Goal: Transaction & Acquisition: Book appointment/travel/reservation

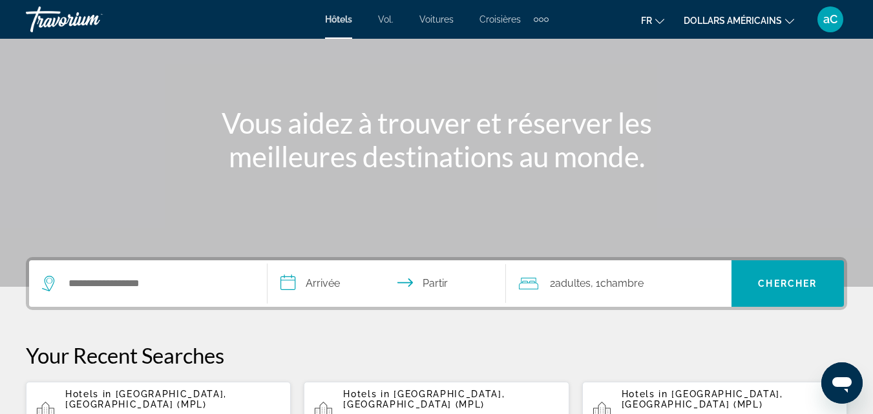
scroll to position [129, 0]
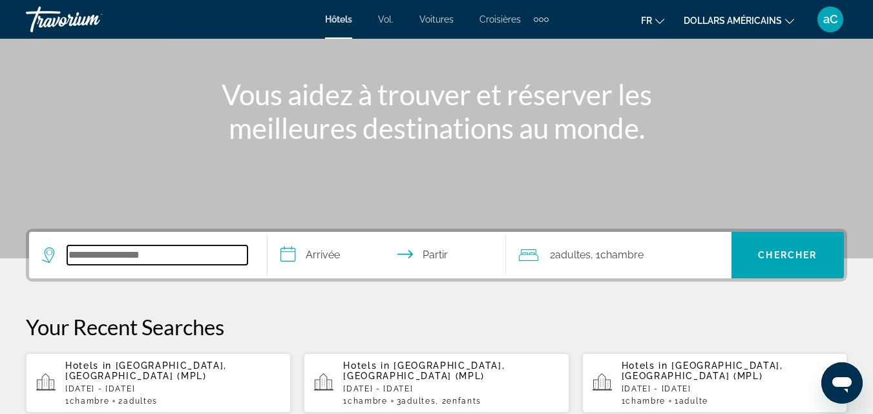
click at [137, 253] on input "Widget de recherche" at bounding box center [157, 254] width 180 height 19
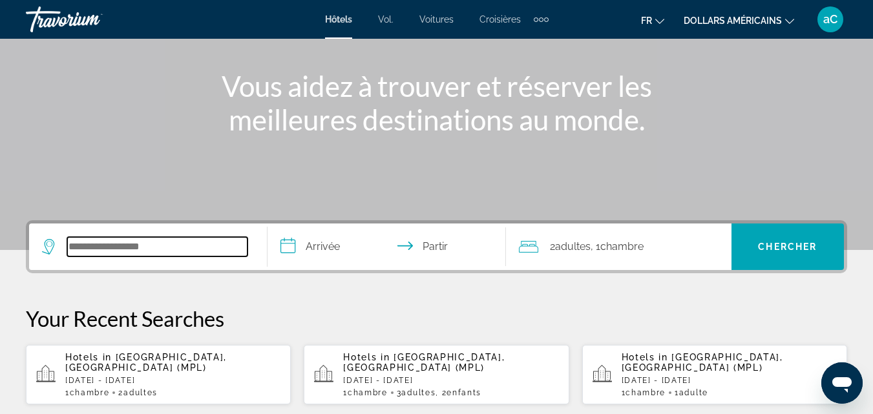
scroll to position [316, 0]
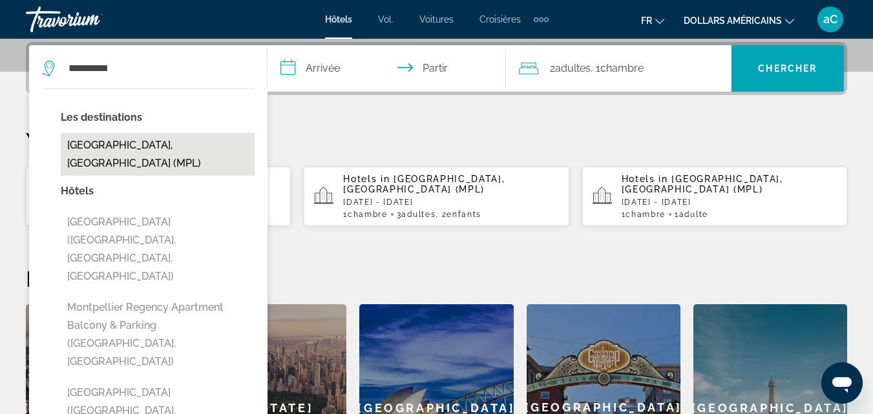
click at [112, 149] on button "[GEOGRAPHIC_DATA], [GEOGRAPHIC_DATA] (MPL)" at bounding box center [158, 154] width 194 height 43
type input "**********"
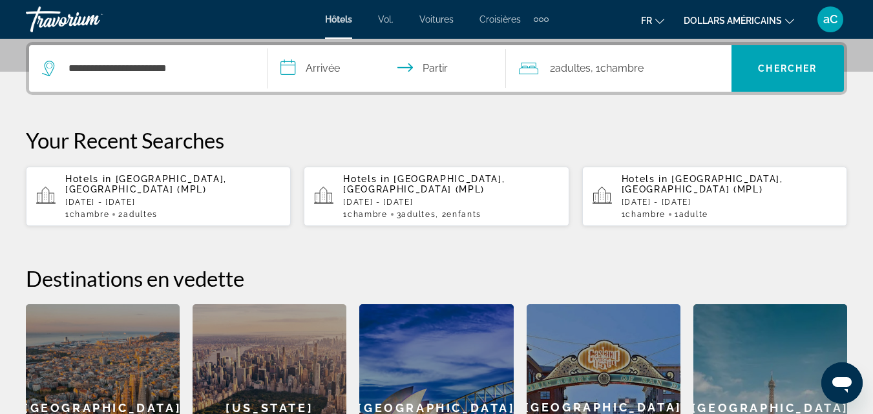
click at [384, 65] on input "**********" at bounding box center [388, 70] width 243 height 50
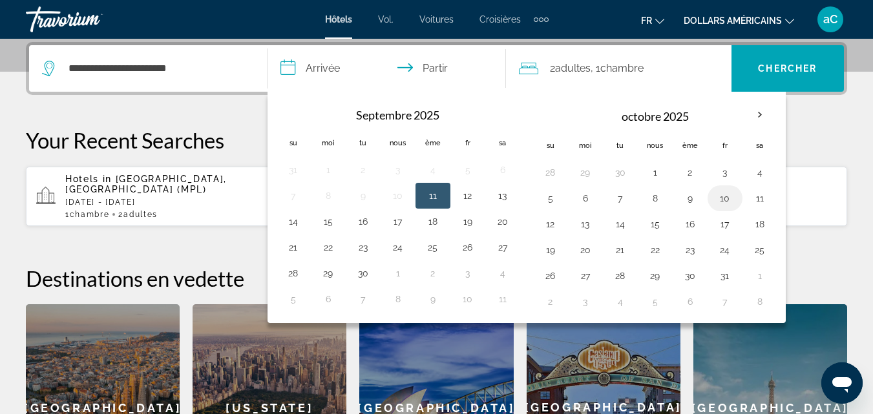
click at [727, 197] on button "10" at bounding box center [724, 198] width 21 height 18
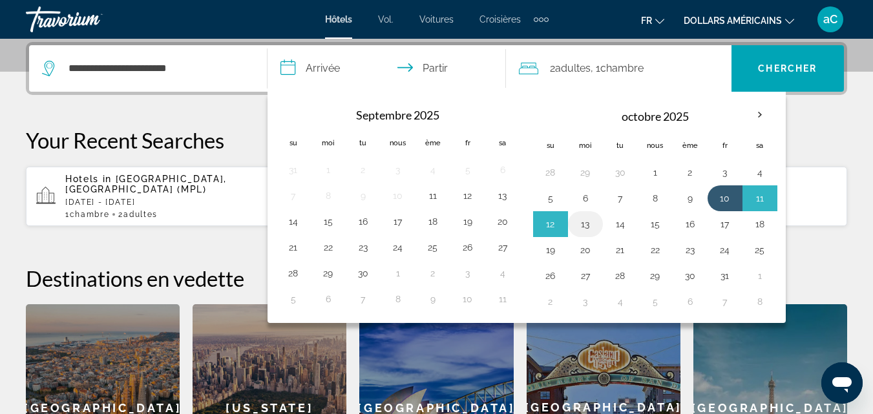
click at [581, 220] on button "13" at bounding box center [585, 224] width 21 height 18
type input "**********"
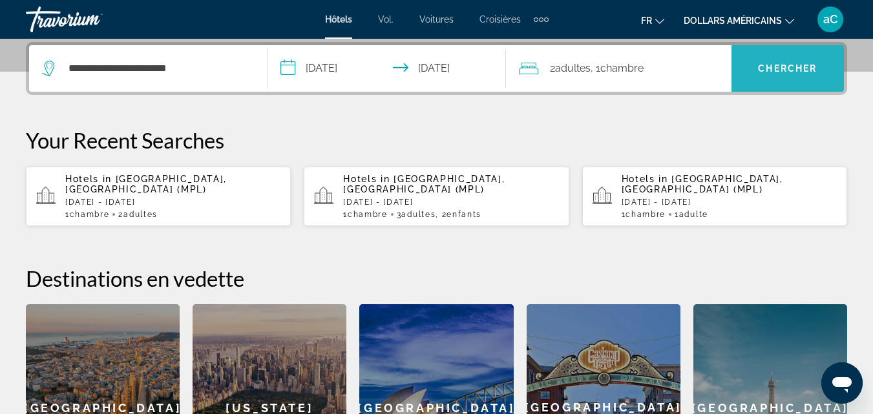
click at [763, 67] on font "Chercher" at bounding box center [787, 68] width 59 height 10
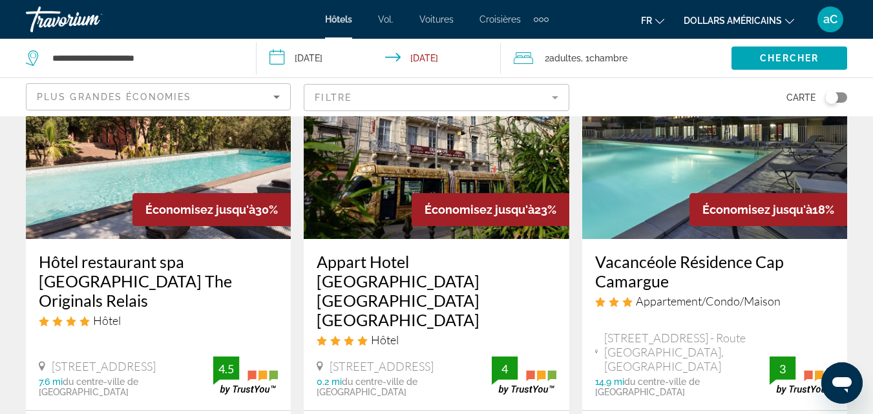
scroll to position [194, 0]
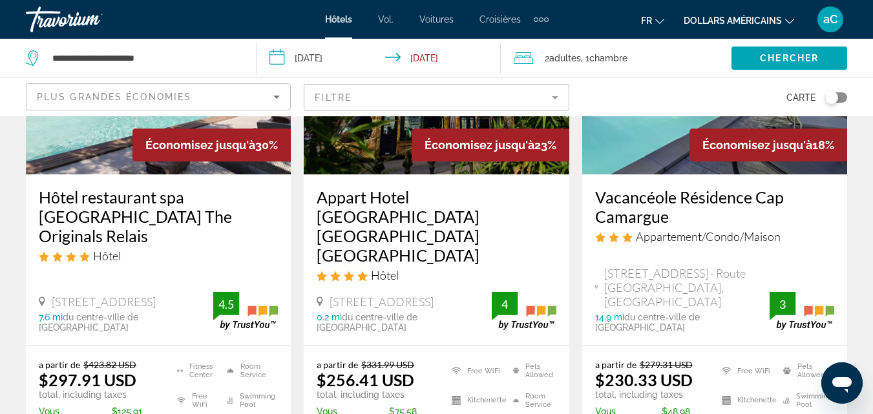
click at [787, 16] on mat-icon "Changer de devise" at bounding box center [789, 19] width 9 height 9
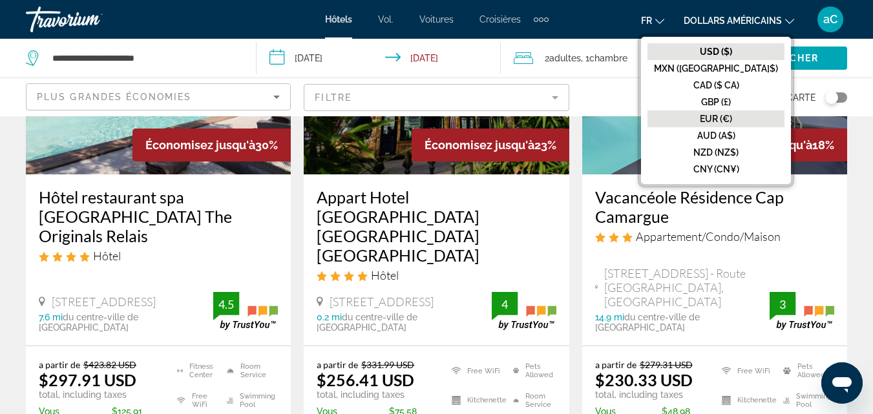
click at [732, 119] on font "EUR (€)" at bounding box center [715, 119] width 32 height 10
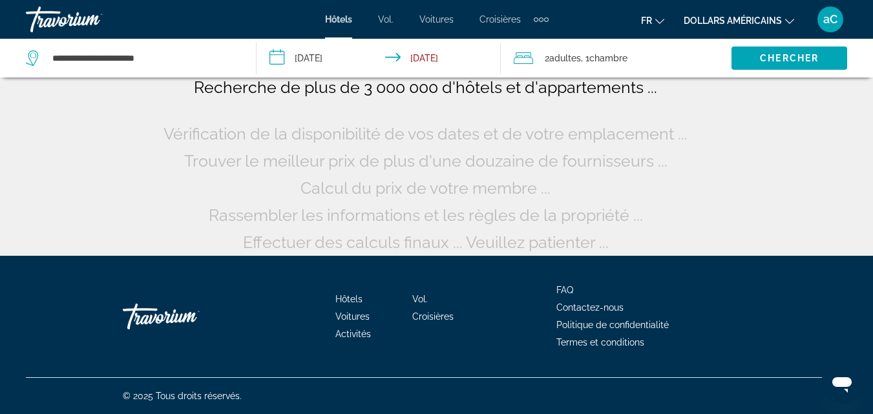
scroll to position [65, 0]
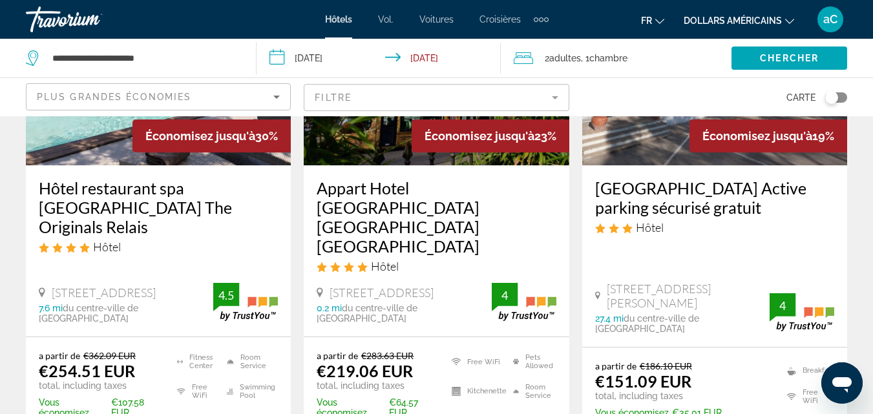
scroll to position [129, 0]
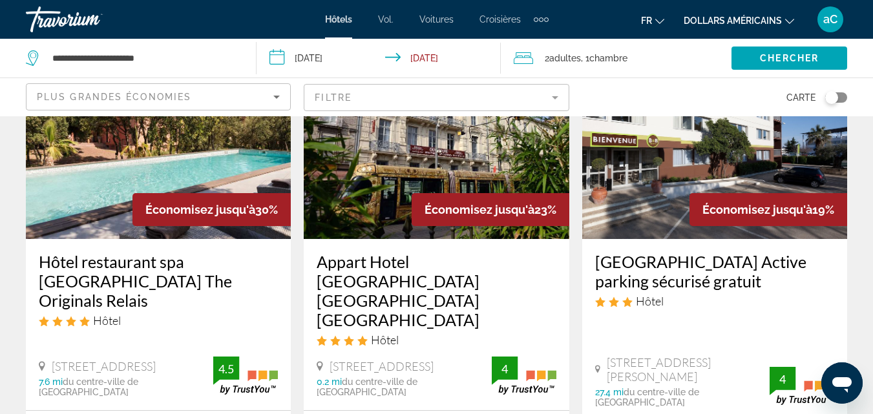
click at [118, 281] on h3 "Hôtel restaurant spa [GEOGRAPHIC_DATA] The Originals Relais" at bounding box center [158, 281] width 239 height 58
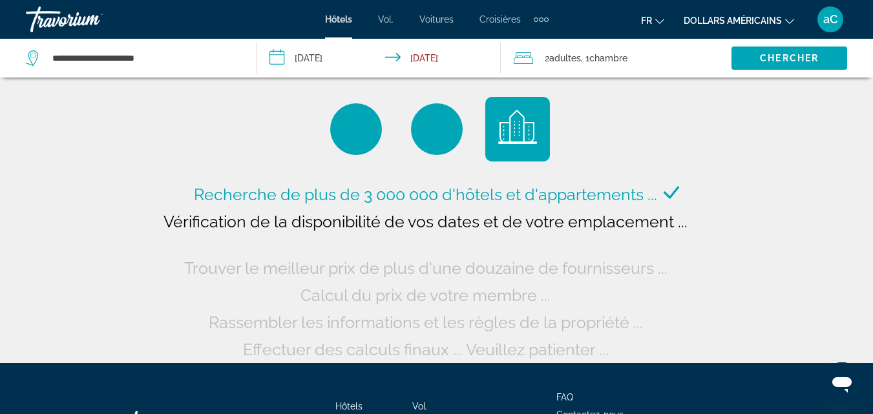
click at [750, 20] on font "dollars américains" at bounding box center [732, 21] width 98 height 10
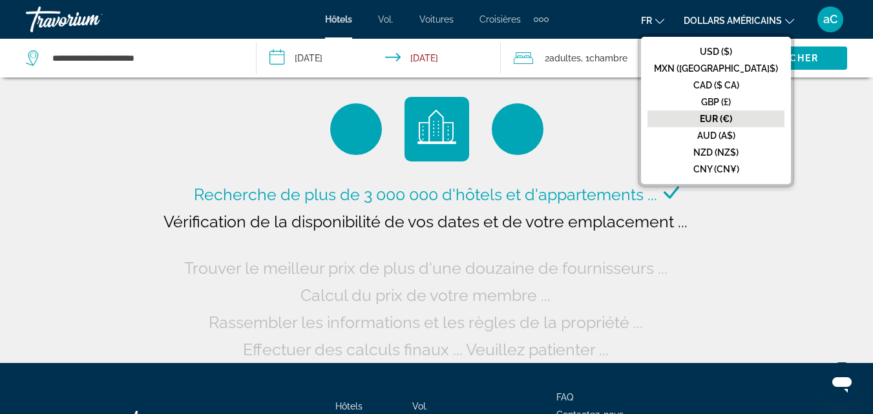
click at [732, 120] on font "EUR (€)" at bounding box center [715, 119] width 32 height 10
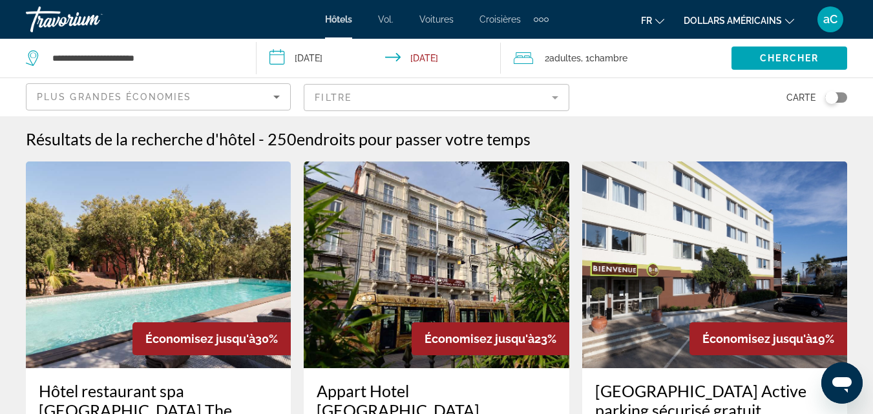
click at [829, 96] on div "Toggle map" at bounding box center [831, 97] width 13 height 13
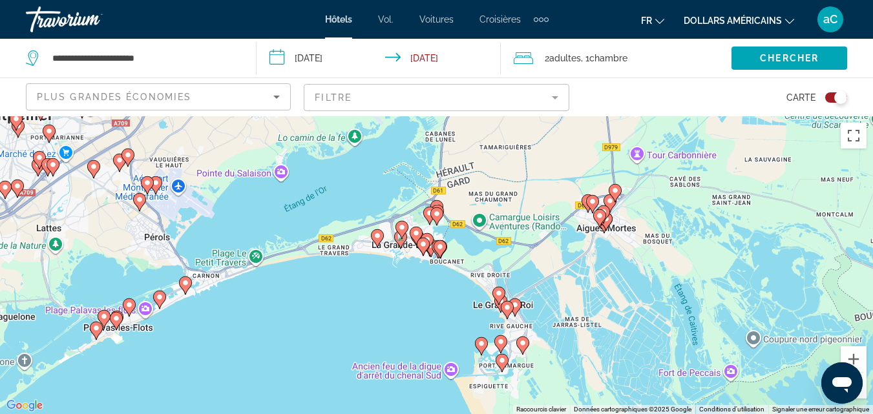
drag, startPoint x: 411, startPoint y: 173, endPoint x: 421, endPoint y: 305, distance: 132.2
click at [424, 307] on div "Pour activer le glissement avec le clavier, appuyez sur Alt+Entrée. Une fois ce…" at bounding box center [436, 265] width 873 height 298
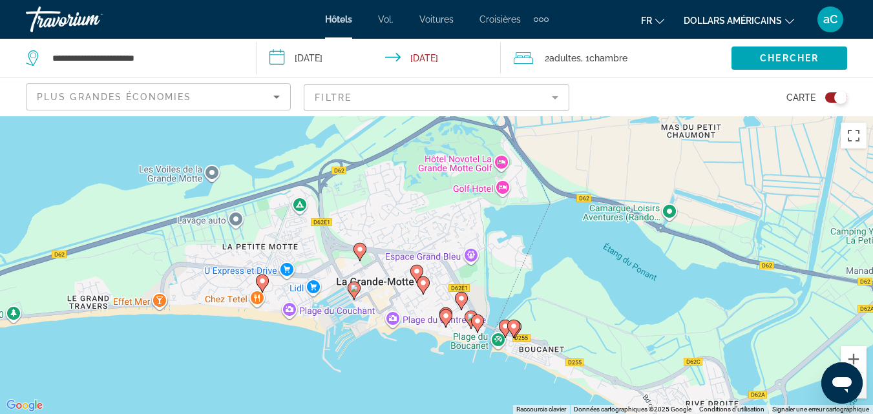
drag, startPoint x: 370, startPoint y: 207, endPoint x: 381, endPoint y: 362, distance: 155.4
click at [382, 398] on div "Pour activer le glissement avec le clavier, appuyez sur Alt+Entrée. Une fois ce…" at bounding box center [436, 265] width 873 height 298
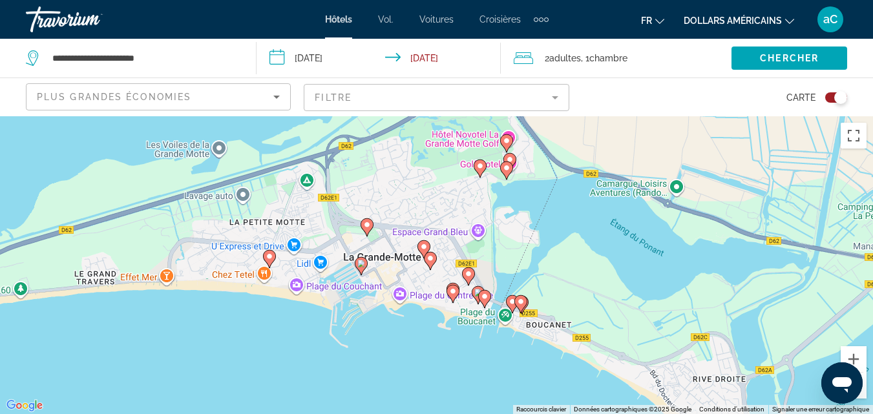
click at [358, 262] on image "Contenu principal" at bounding box center [361, 264] width 8 height 8
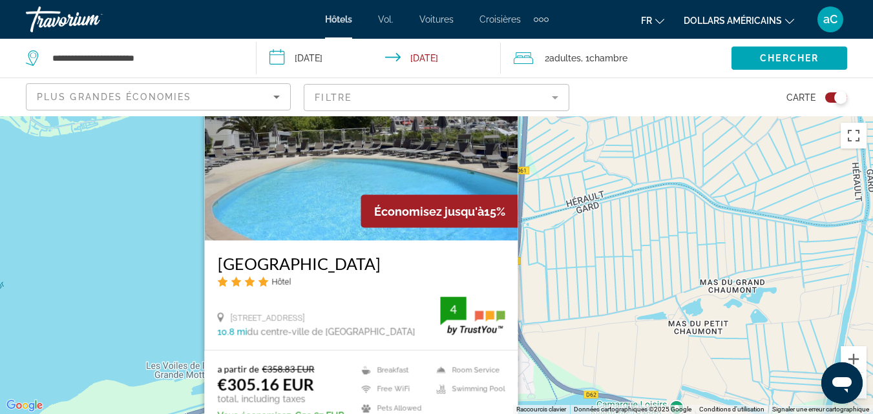
click at [172, 273] on div "Pour activer le glissement avec le clavier, appuyez sur Alt+Entrée. Une fois ce…" at bounding box center [436, 265] width 873 height 298
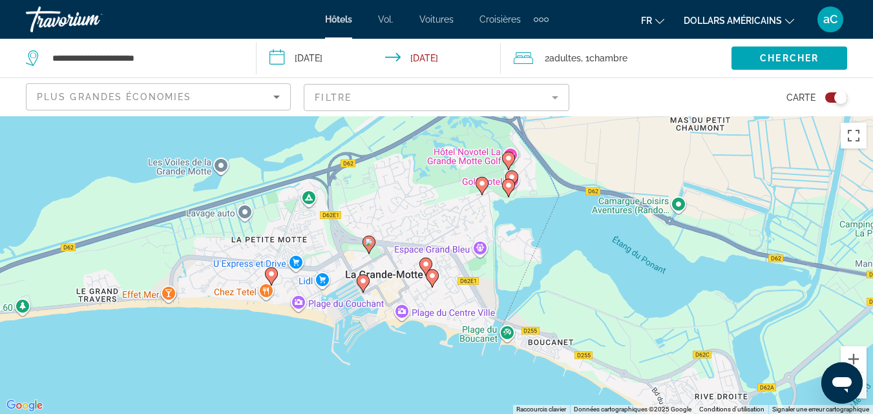
drag, startPoint x: 435, startPoint y: 374, endPoint x: 440, endPoint y: 169, distance: 204.8
click at [440, 169] on div "Pour activer le glissement avec le clavier, appuyez sur Alt+Entrée. Une fois ce…" at bounding box center [436, 265] width 873 height 298
click at [369, 242] on image "Contenu principal" at bounding box center [369, 242] width 8 height 8
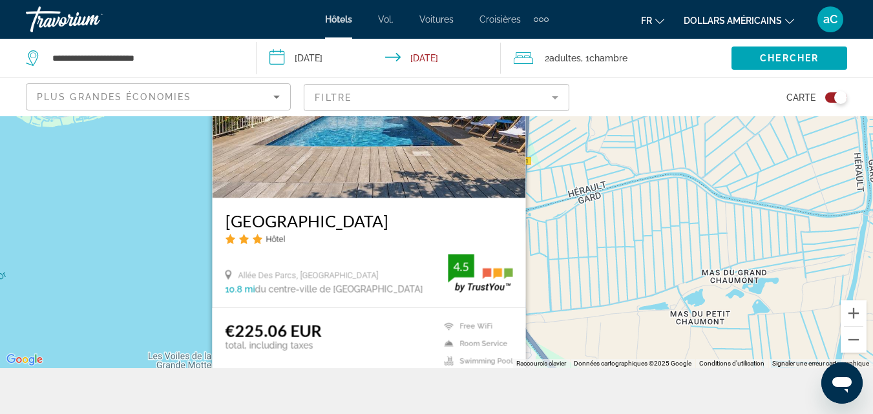
scroll to position [65, 0]
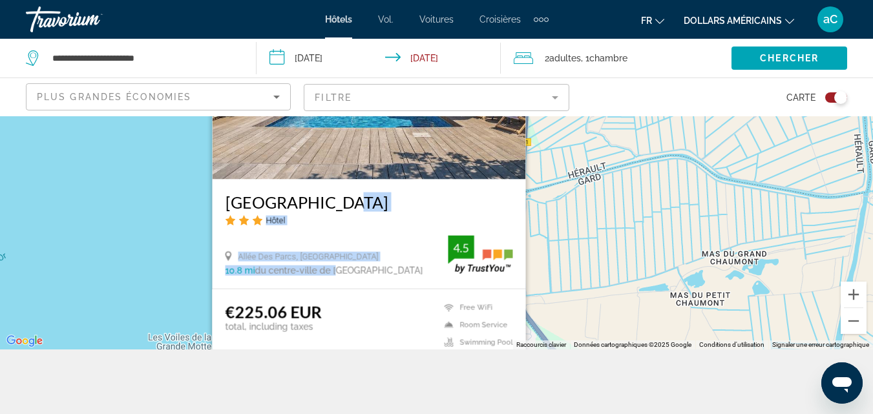
drag, startPoint x: 340, startPoint y: 253, endPoint x: 373, endPoint y: 226, distance: 42.3
click at [373, 226] on div "[GEOGRAPHIC_DATA] Hôtel [GEOGRAPHIC_DATA], [GEOGRAPHIC_DATA] 10.8 mi du centre-…" at bounding box center [368, 233] width 313 height 109
click at [389, 224] on div "Hôtel" at bounding box center [368, 219] width 287 height 11
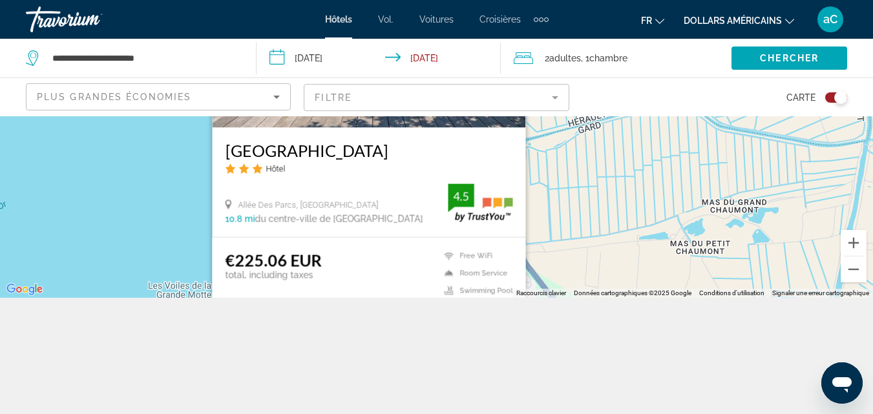
scroll to position [74, 0]
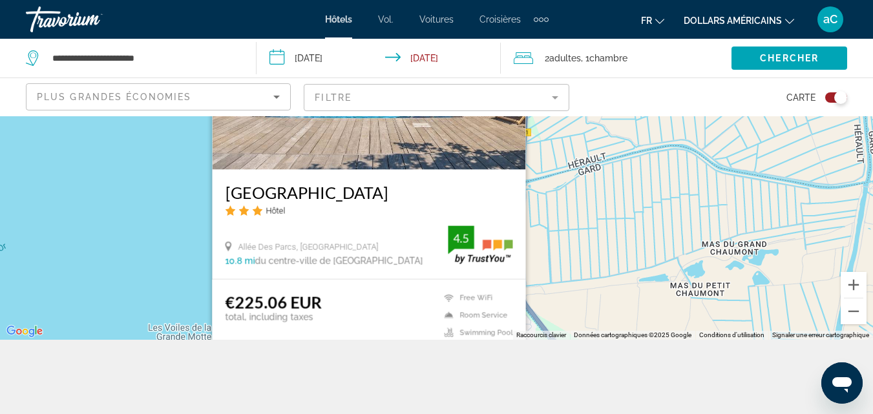
click at [276, 256] on span "du centre-ville de [GEOGRAPHIC_DATA]" at bounding box center [338, 261] width 168 height 10
click at [280, 187] on h3 "[GEOGRAPHIC_DATA]" at bounding box center [368, 191] width 287 height 19
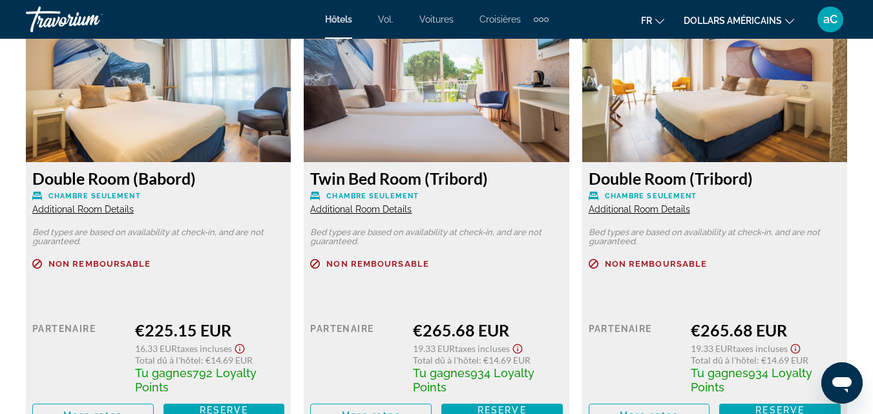
scroll to position [2454, 0]
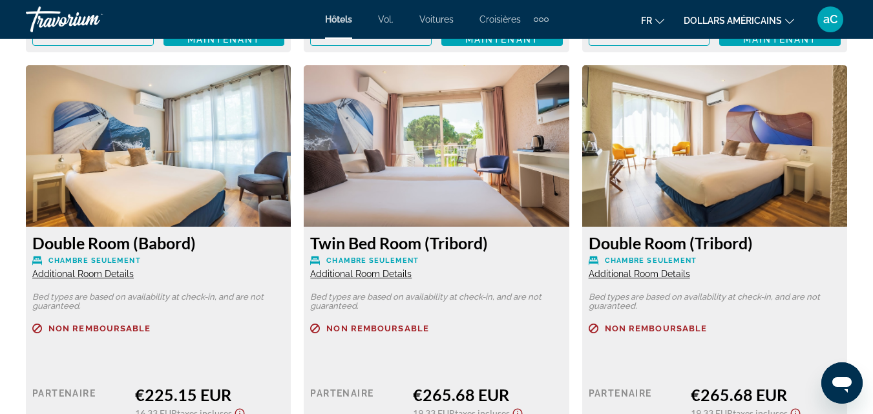
click at [215, 176] on img "Contenu principal" at bounding box center [158, 145] width 265 height 161
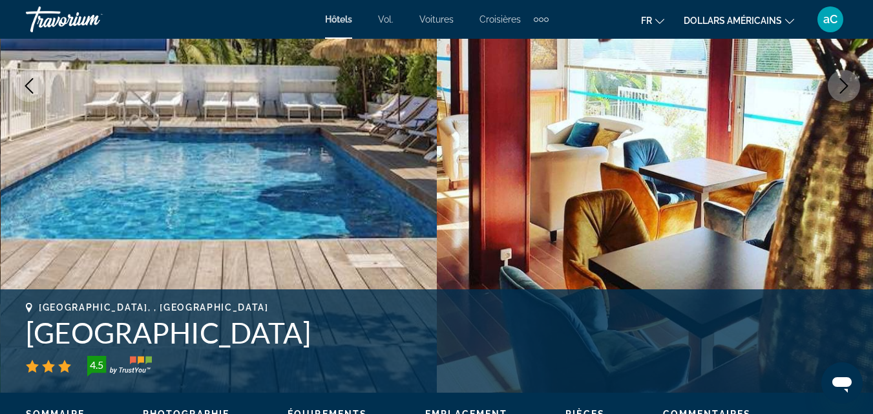
scroll to position [258, 0]
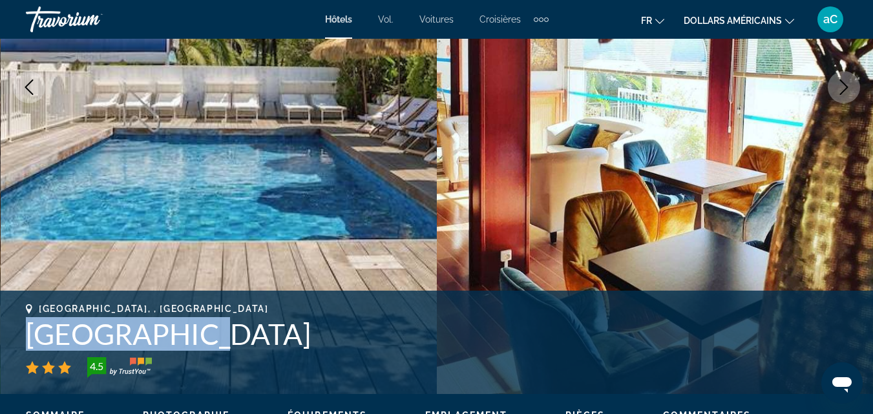
drag, startPoint x: 25, startPoint y: 330, endPoint x: 233, endPoint y: 335, distance: 208.0
click at [233, 335] on div "[GEOGRAPHIC_DATA], , [GEOGRAPHIC_DATA] [GEOGRAPHIC_DATA] 4.5 Adresse [GEOGRAPHI…" at bounding box center [436, 343] width 873 height 78
click at [41, 315] on div "[GEOGRAPHIC_DATA], , [GEOGRAPHIC_DATA] [GEOGRAPHIC_DATA] 4.5" at bounding box center [436, 341] width 821 height 74
drag, startPoint x: 40, startPoint y: 305, endPoint x: 196, endPoint y: 335, distance: 158.5
click at [196, 335] on div "[GEOGRAPHIC_DATA], , [GEOGRAPHIC_DATA] [GEOGRAPHIC_DATA] 4.5" at bounding box center [436, 341] width 821 height 74
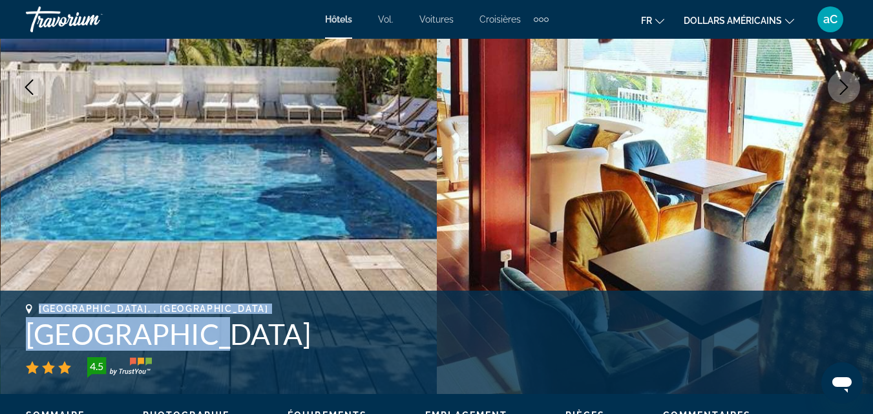
copy div "[GEOGRAPHIC_DATA], , [GEOGRAPHIC_DATA] [GEOGRAPHIC_DATA]"
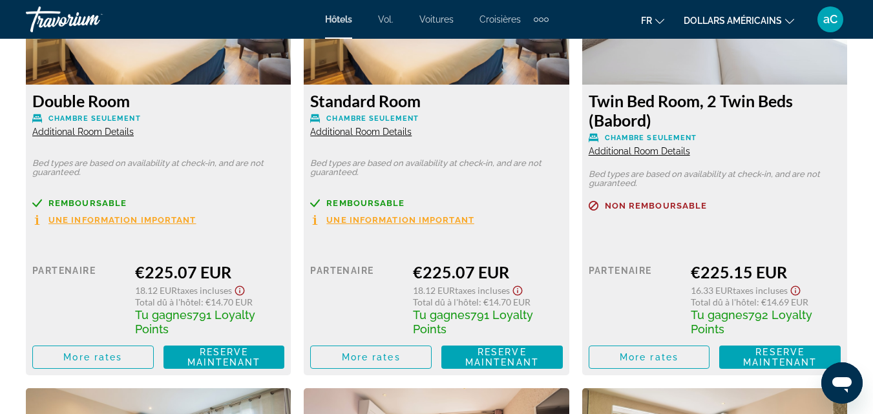
scroll to position [2067, 0]
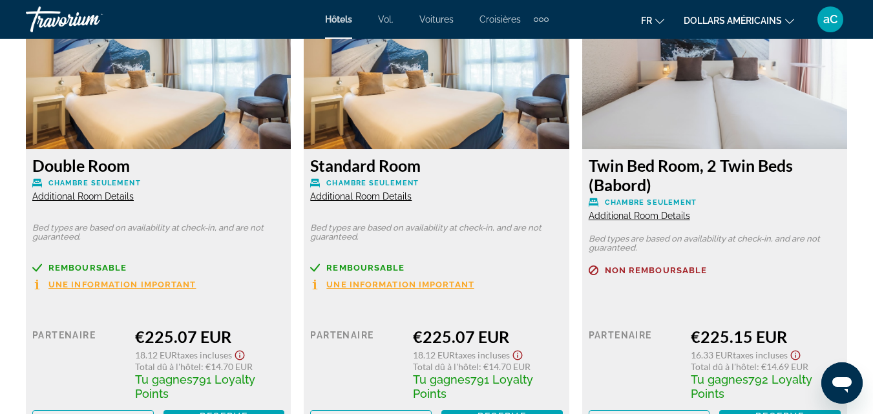
click at [92, 196] on span "Additional Room Details" at bounding box center [82, 196] width 101 height 10
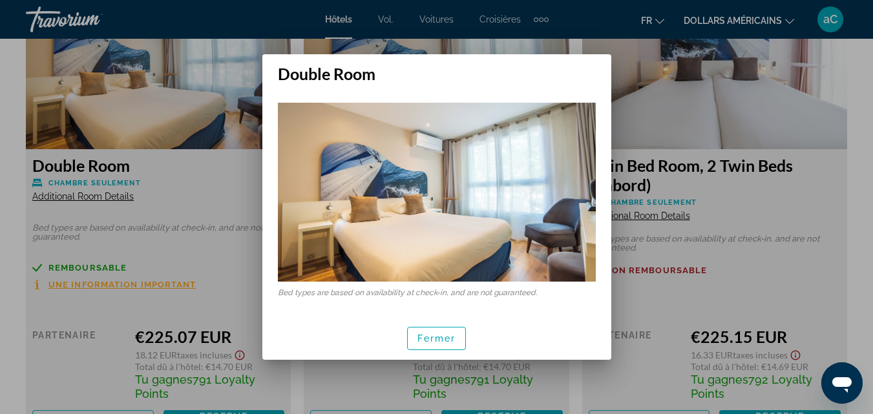
scroll to position [0, 0]
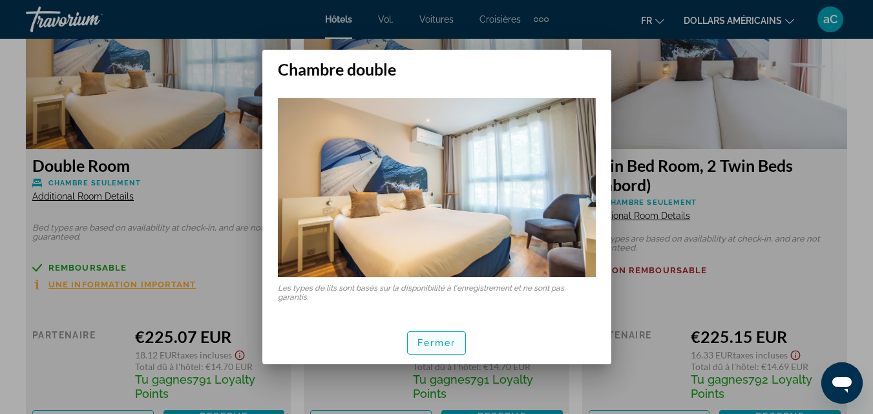
click at [441, 344] on font "Fermer" at bounding box center [436, 343] width 39 height 10
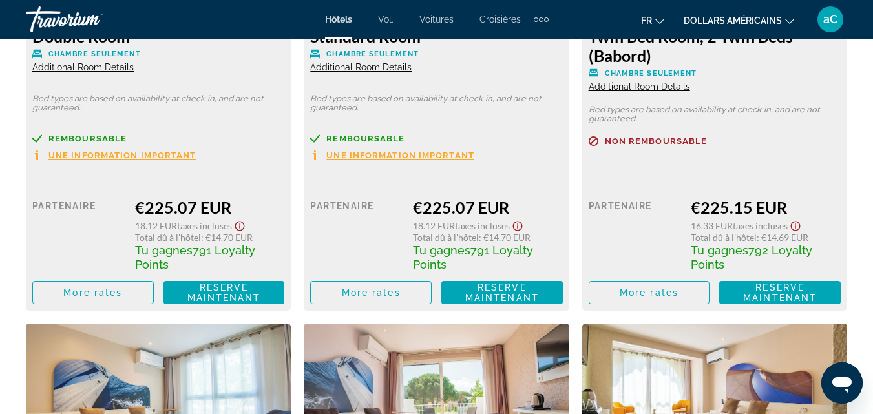
scroll to position [2131, 0]
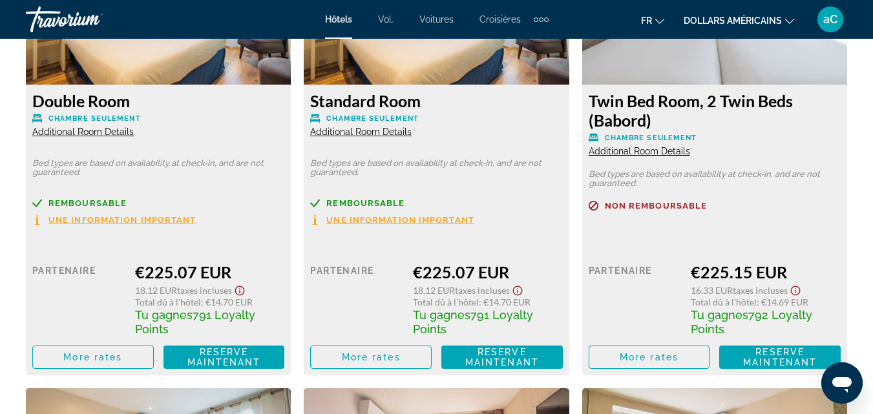
click at [158, 217] on span "Une information important" at bounding box center [122, 220] width 148 height 8
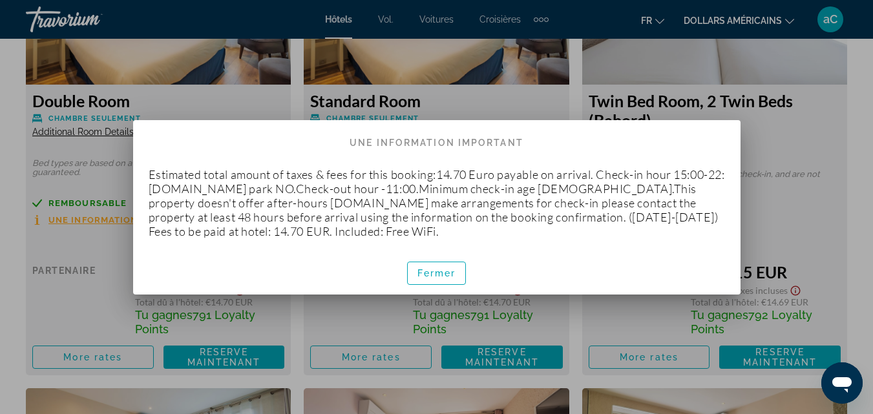
scroll to position [0, 0]
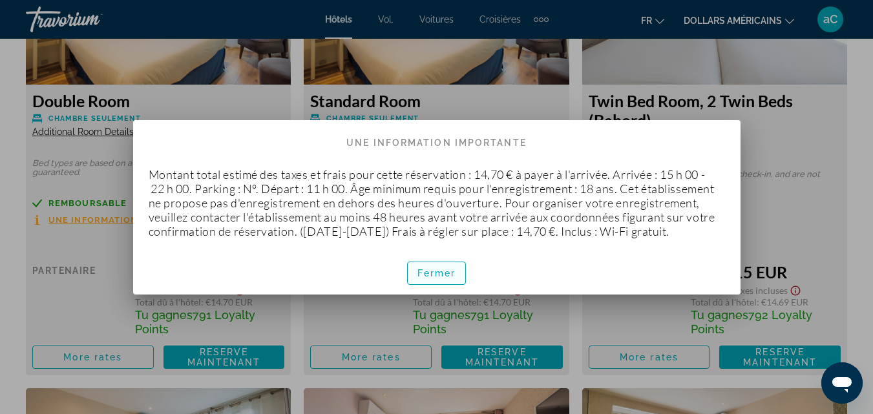
click at [419, 277] on font "Fermer" at bounding box center [436, 273] width 39 height 10
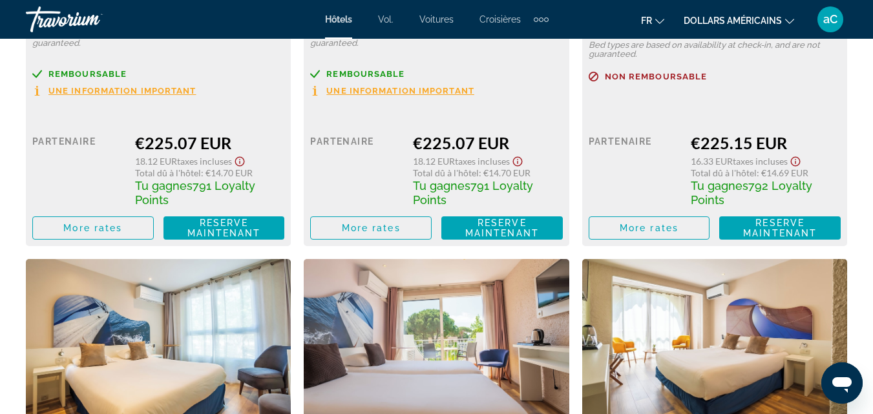
scroll to position [2131, 0]
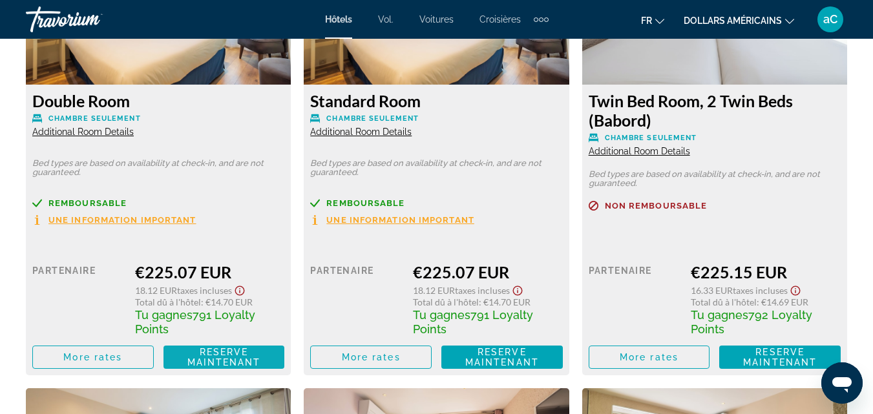
click at [191, 362] on span "Reserve maintenant" at bounding box center [224, 357] width 74 height 21
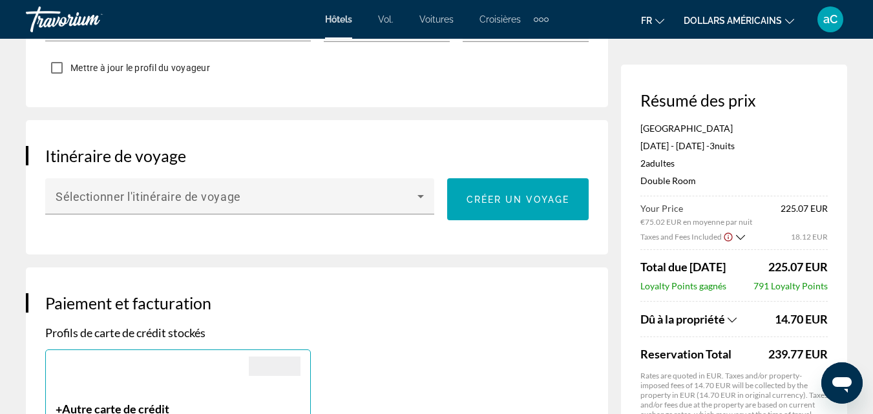
scroll to position [710, 0]
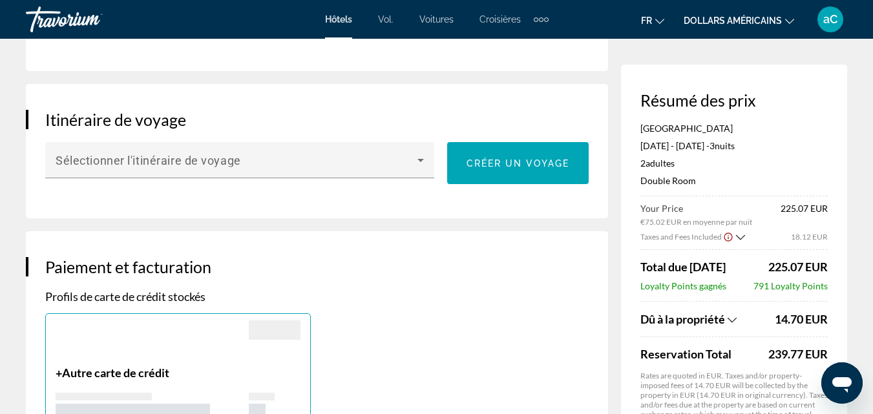
drag, startPoint x: 859, startPoint y: 192, endPoint x: 856, endPoint y: 155, distance: 37.0
click at [856, 155] on div "Réservation d'hotel Résumé des prix Hôtel Europe [DATE] - [DATE] - 3 nuit nuits…" at bounding box center [436, 418] width 873 height 2180
click at [734, 317] on icon "Show Taxes and Fees breakdown" at bounding box center [731, 320] width 9 height 11
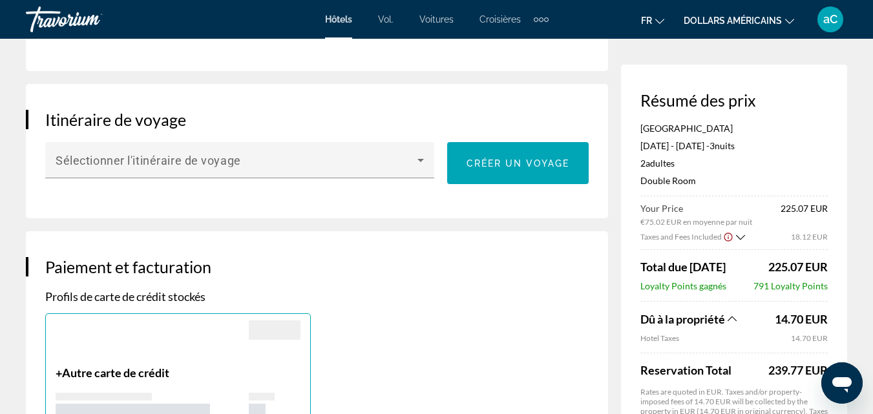
click at [734, 316] on icon "Show Taxes and Fees breakdown" at bounding box center [731, 318] width 9 height 5
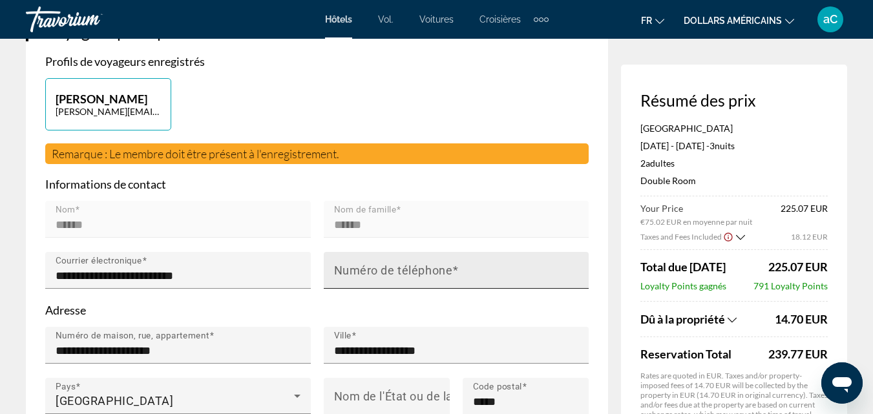
scroll to position [0, 0]
